Goal: Transaction & Acquisition: Book appointment/travel/reservation

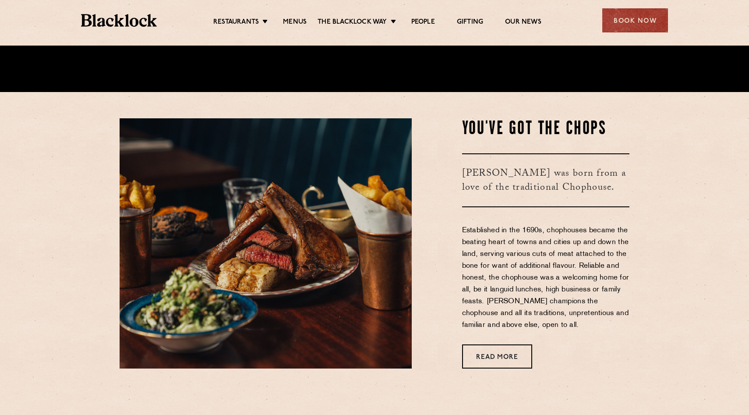
scroll to position [322, 0]
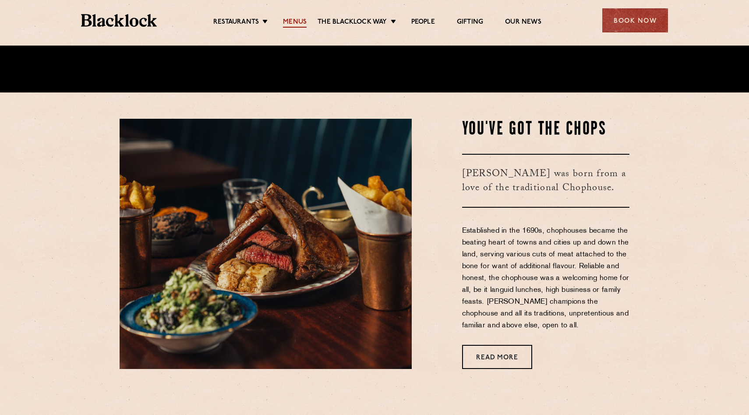
click at [294, 21] on link "Menus" at bounding box center [295, 23] width 24 height 10
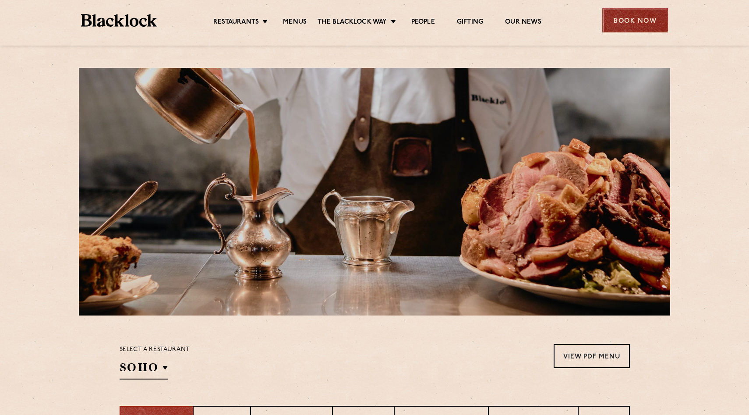
click at [622, 11] on div "Book Now" at bounding box center [635, 20] width 66 height 24
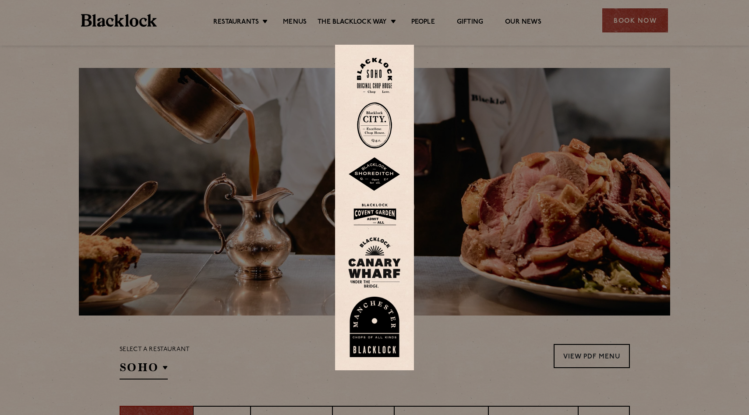
click at [365, 125] on img at bounding box center [374, 125] width 35 height 46
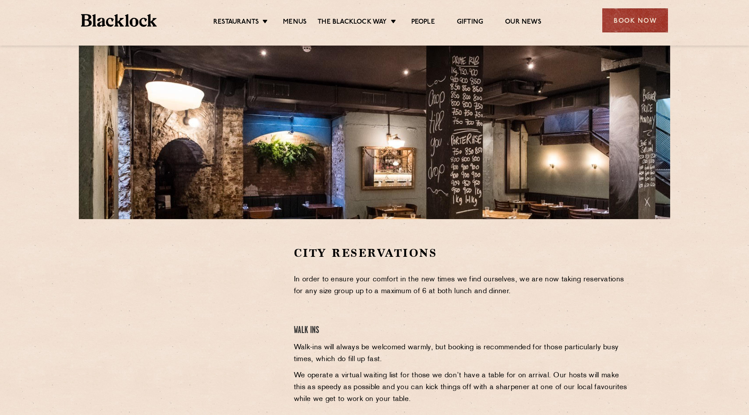
scroll to position [98, 0]
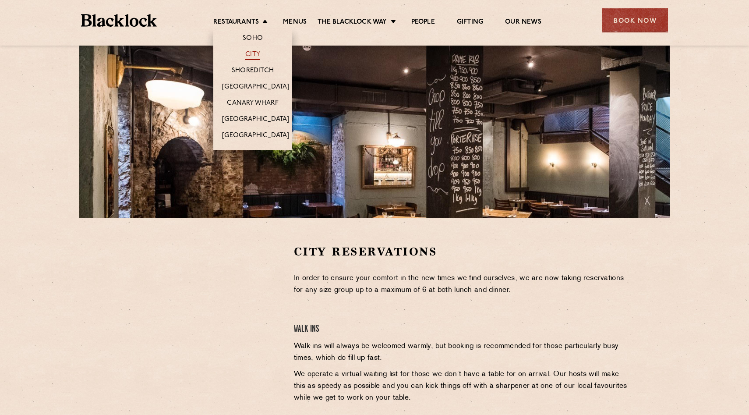
click at [253, 52] on link "City" at bounding box center [252, 55] width 15 height 10
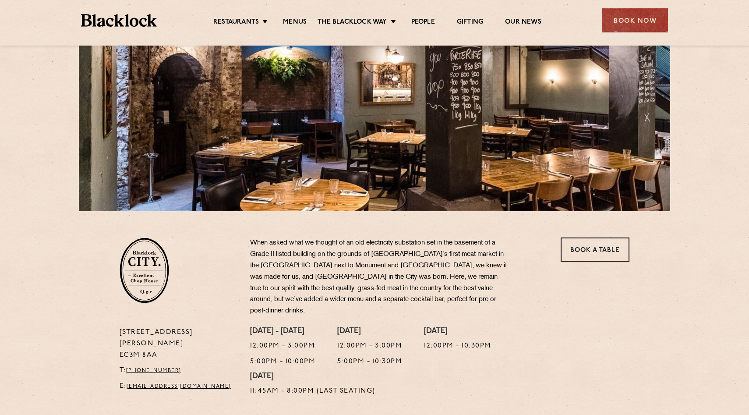
scroll to position [105, 0]
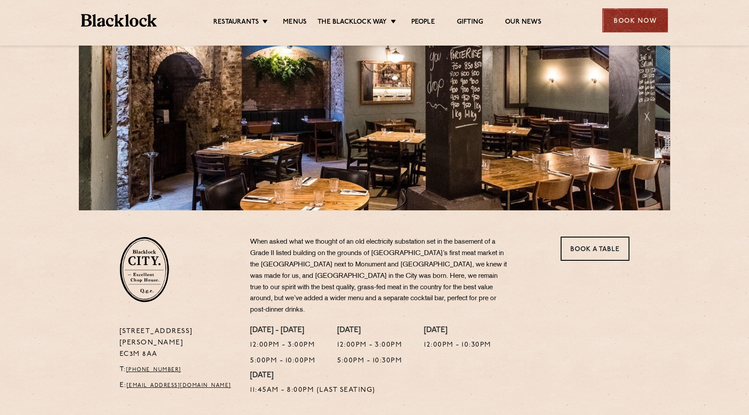
click at [637, 19] on div "Book Now" at bounding box center [635, 20] width 66 height 24
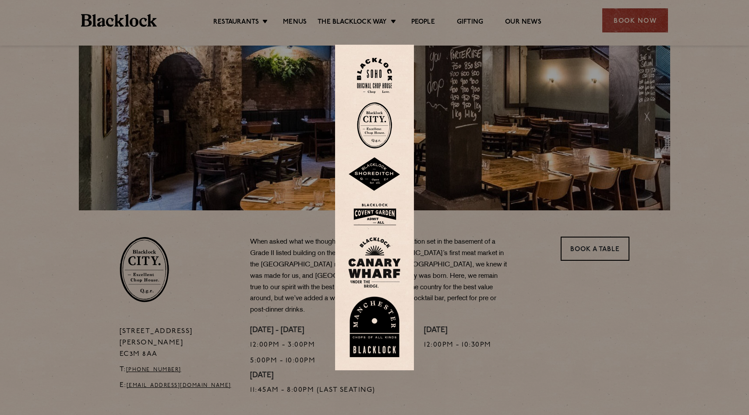
click at [361, 128] on img at bounding box center [374, 125] width 35 height 46
